Goal: Transaction & Acquisition: Download file/media

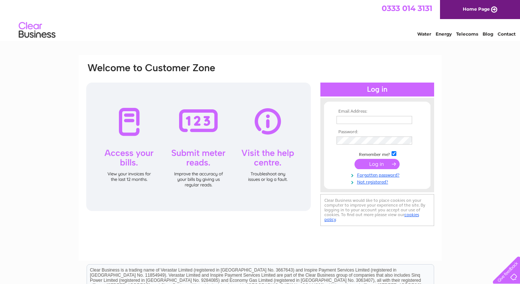
type input "[PERSON_NAME][EMAIL_ADDRESS][DOMAIN_NAME]"
click at [377, 162] on input "submit" at bounding box center [376, 164] width 45 height 10
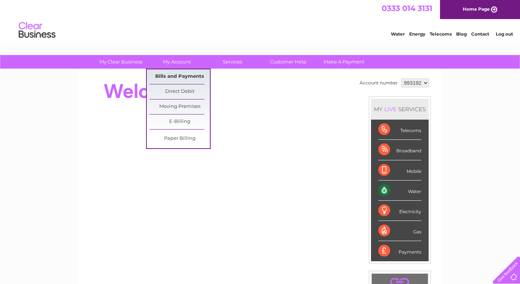
click at [172, 77] on link "Bills and Payments" at bounding box center [179, 76] width 61 height 15
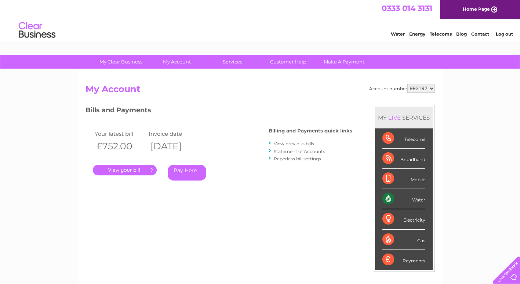
click at [142, 166] on link "." at bounding box center [125, 170] width 64 height 11
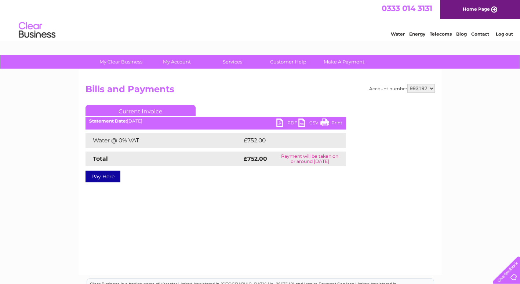
click at [289, 120] on link "PDF" at bounding box center [287, 123] width 22 height 11
